Goal: Check status: Check status

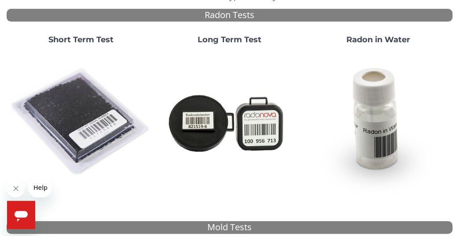
scroll to position [90, 0]
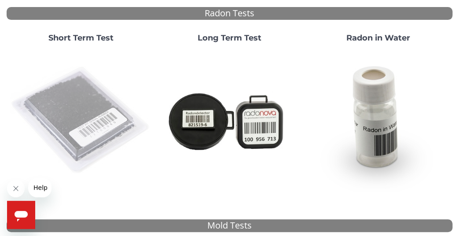
click at [94, 111] on img at bounding box center [81, 121] width 142 height 142
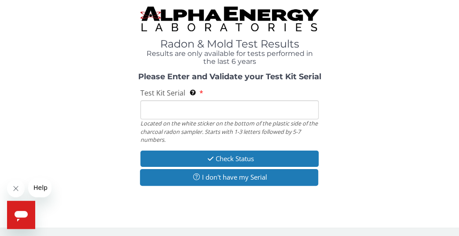
click at [196, 110] on input "Test Kit Serial Located on the white sticker on the bottom of the plastic side …" at bounding box center [229, 109] width 178 height 19
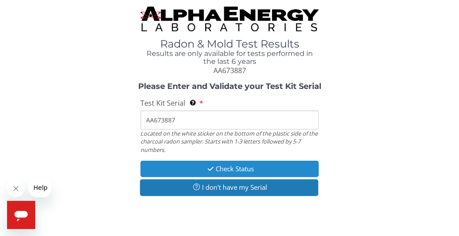
type input "AA673887"
click at [222, 165] on button "Check Status" at bounding box center [229, 169] width 178 height 16
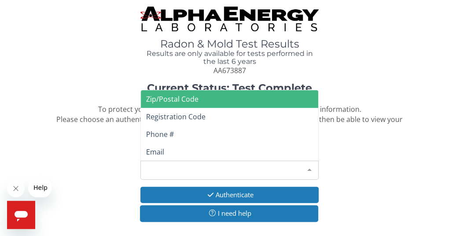
click at [306, 168] on div at bounding box center [309, 169] width 18 height 17
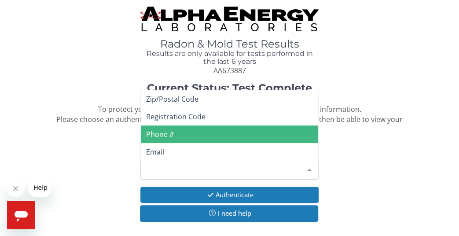
click at [238, 136] on span "Phone #" at bounding box center [229, 134] width 177 height 18
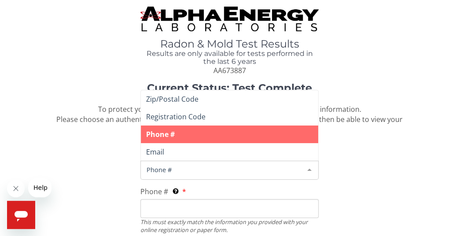
click at [207, 172] on span "Phone #" at bounding box center [222, 169] width 156 height 10
click at [190, 164] on div "Phone #" at bounding box center [229, 170] width 178 height 19
click at [170, 208] on input "Phone # This must exactly match the information you provided with your online r…" at bounding box center [229, 208] width 178 height 19
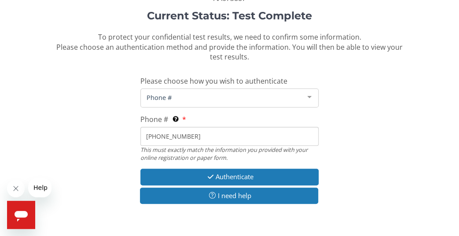
scroll to position [73, 0]
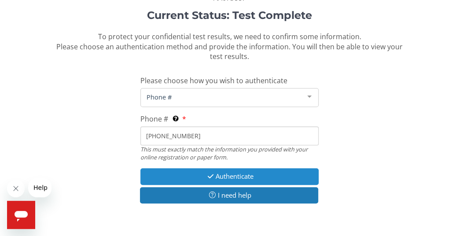
type input "[PHONE_NUMBER]"
click at [258, 175] on button "Authenticate" at bounding box center [229, 176] width 178 height 16
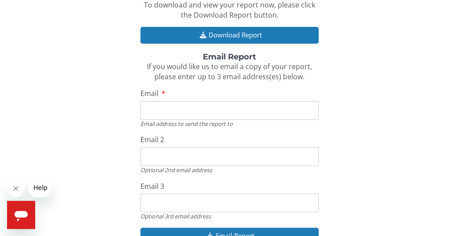
scroll to position [137, 0]
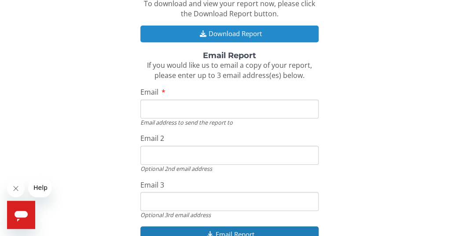
click at [225, 31] on button "Download Report" at bounding box center [229, 34] width 178 height 16
